Goal: Navigation & Orientation: Find specific page/section

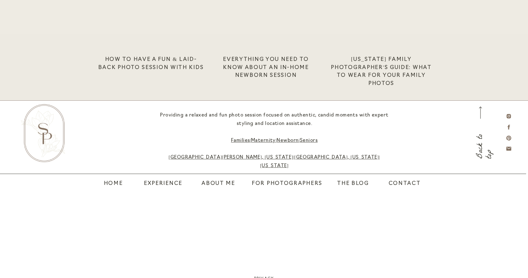
scroll to position [1894, 0]
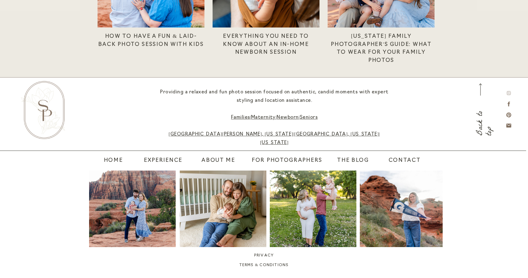
click at [507, 92] on icon at bounding box center [509, 93] width 6 height 6
click at [171, 162] on nav "Experience" at bounding box center [163, 161] width 42 height 9
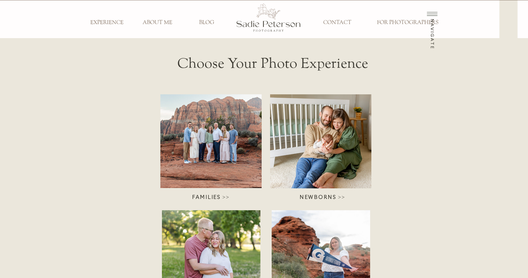
click at [210, 172] on div at bounding box center [210, 141] width 101 height 94
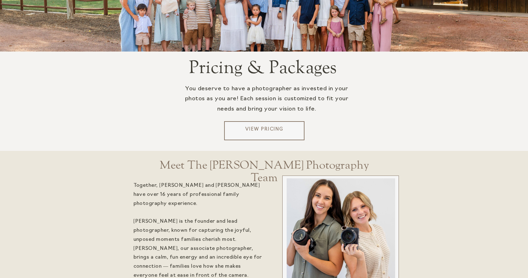
scroll to position [1220, 0]
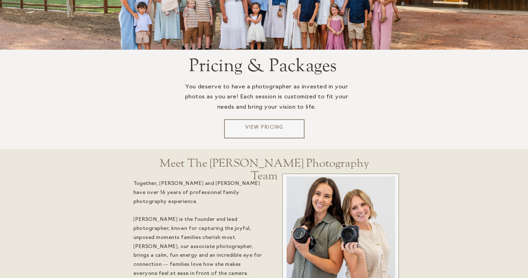
click at [282, 132] on p "View Pricing" at bounding box center [264, 128] width 75 height 9
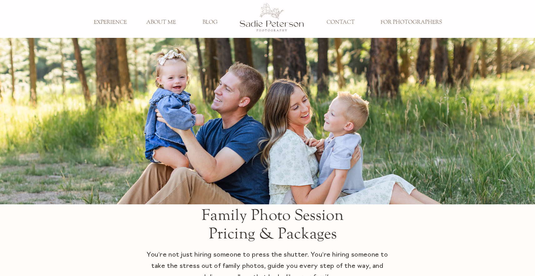
click at [209, 22] on h3 "BLOG" at bounding box center [209, 22] width 41 height 7
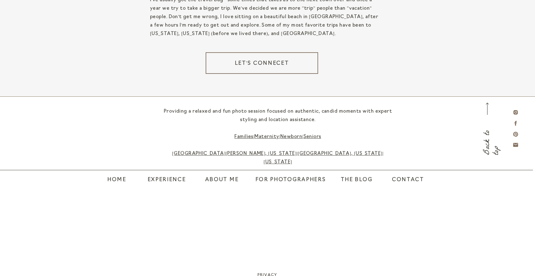
scroll to position [1189, 0]
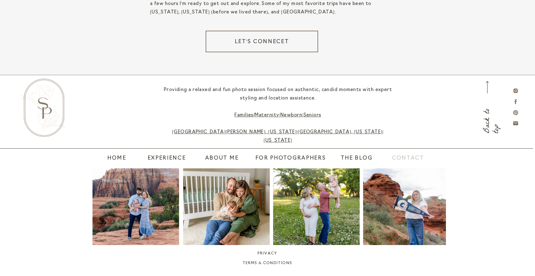
click at [404, 160] on nav "contact" at bounding box center [404, 158] width 25 height 9
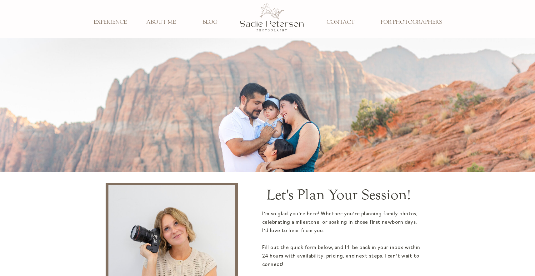
click at [107, 22] on h3 "EXPERIENCE" at bounding box center [110, 22] width 41 height 7
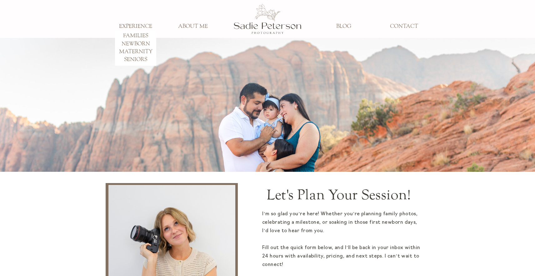
click at [271, 20] on div at bounding box center [267, 19] width 68 height 45
